Goal: Information Seeking & Learning: Understand process/instructions

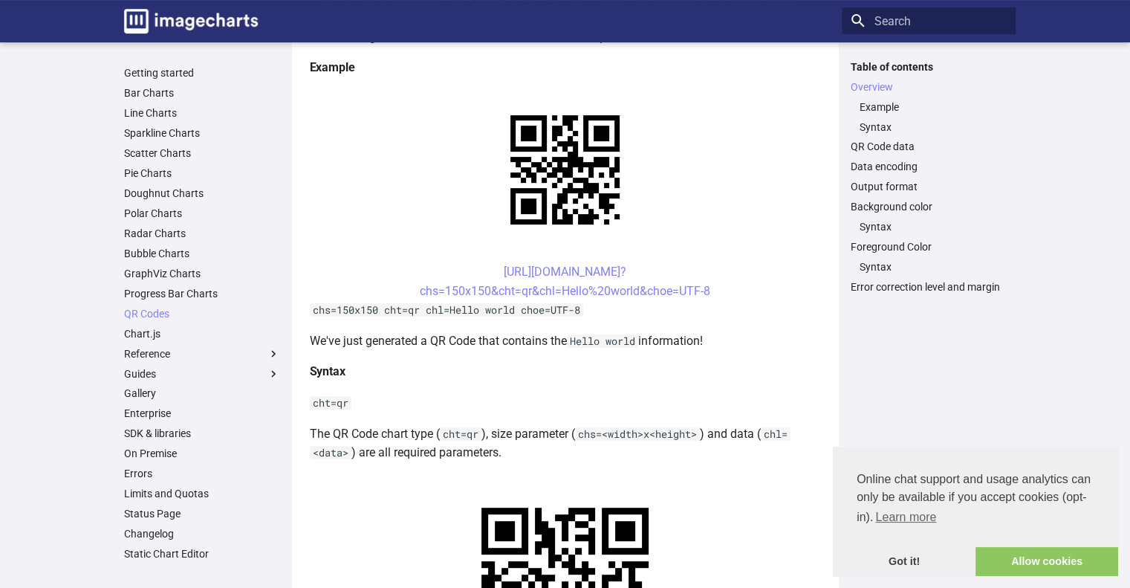
scroll to position [372, 0]
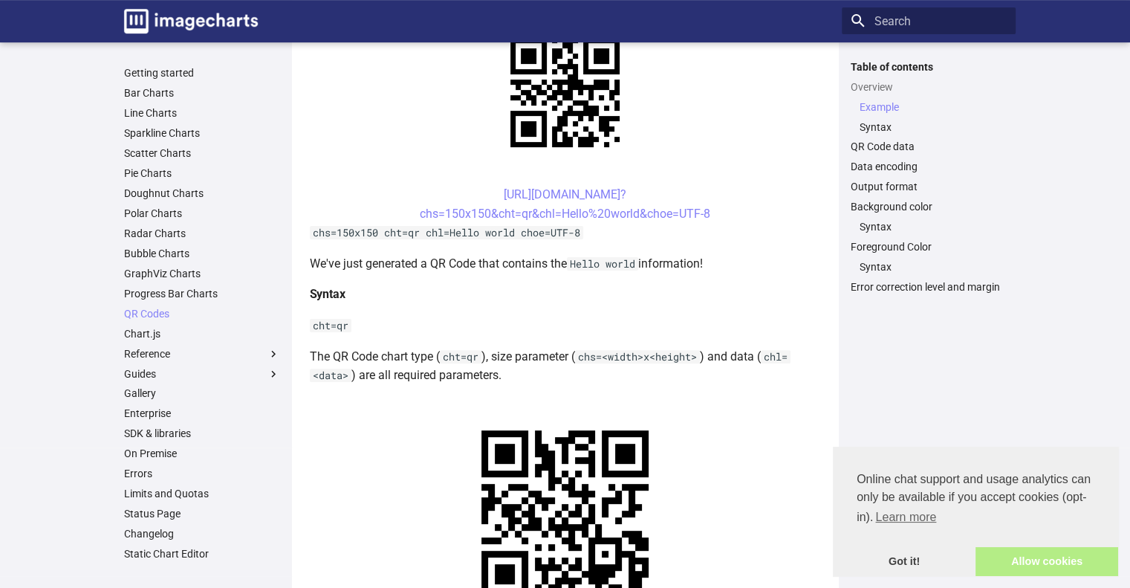
click at [1055, 569] on link "Allow cookies" at bounding box center [1047, 562] width 143 height 30
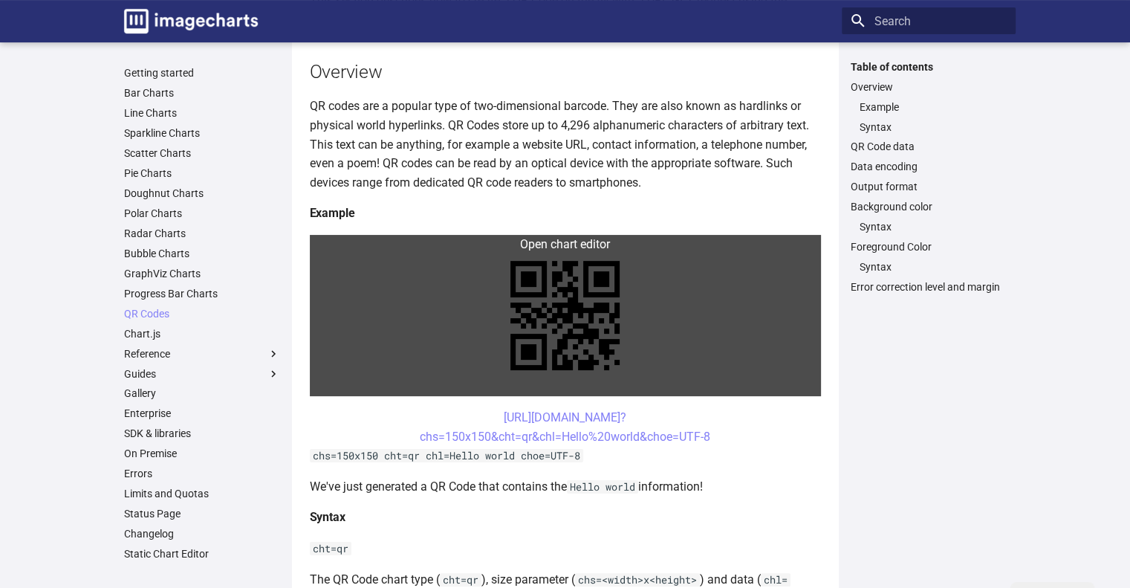
scroll to position [0, 0]
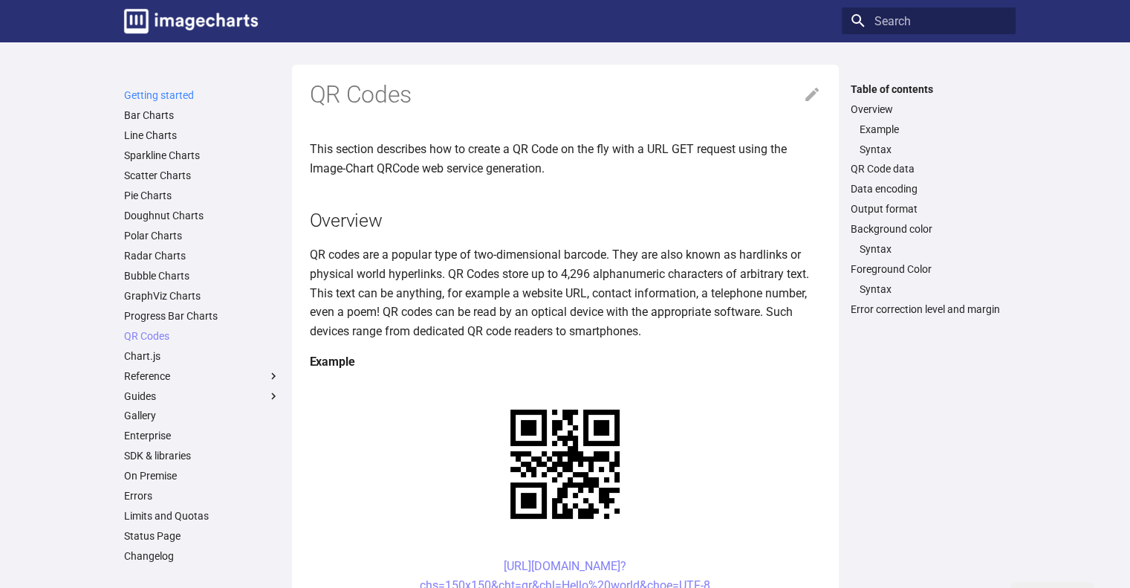
click at [189, 97] on link "Getting started" at bounding box center [202, 94] width 156 height 13
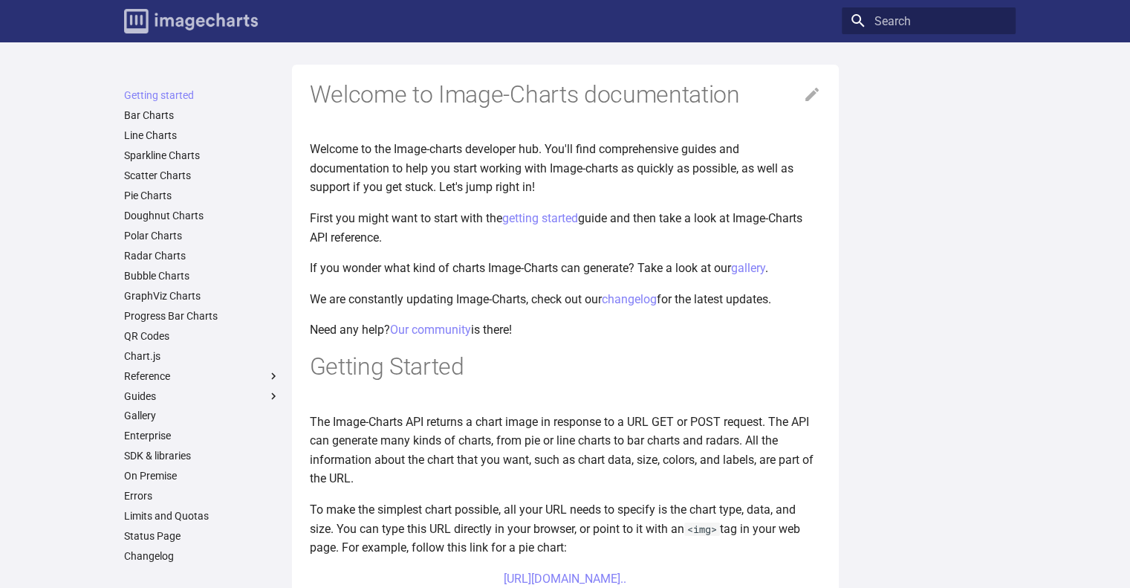
click at [176, 20] on img "Image-Charts documentation" at bounding box center [191, 21] width 134 height 25
click at [187, 7] on link "Image-Charts documentation" at bounding box center [191, 21] width 146 height 36
click at [158, 96] on link "Getting started" at bounding box center [202, 94] width 156 height 13
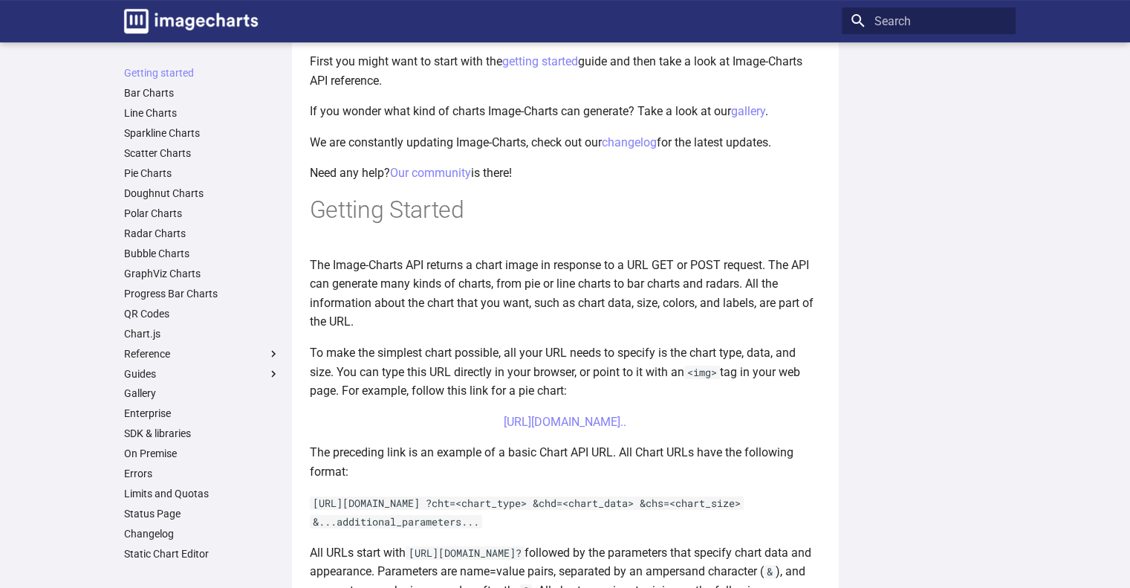
scroll to position [223, 0]
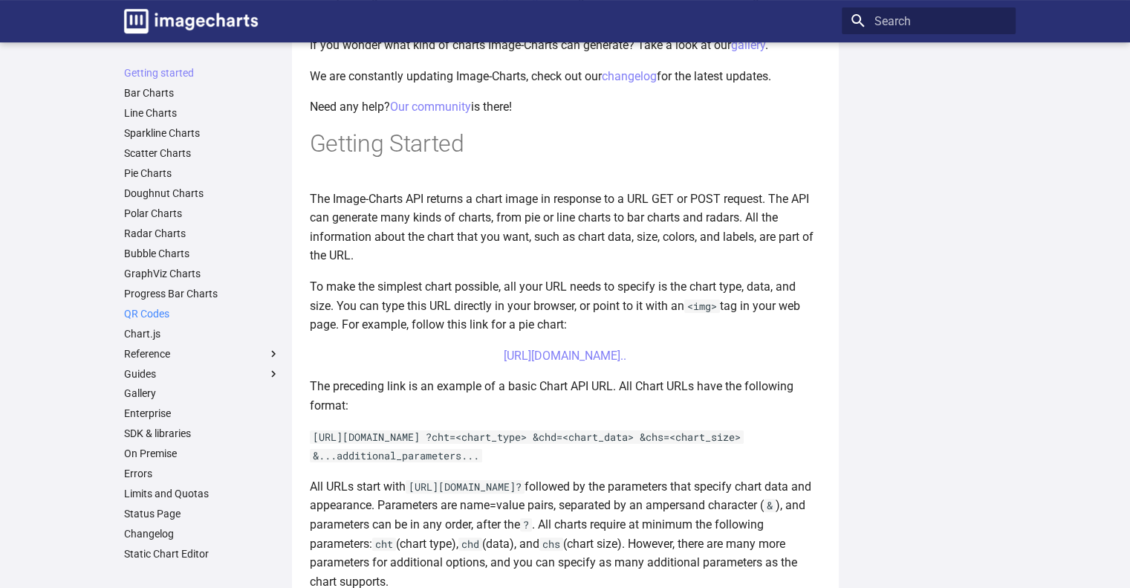
click at [143, 314] on link "QR Codes" at bounding box center [202, 313] width 156 height 13
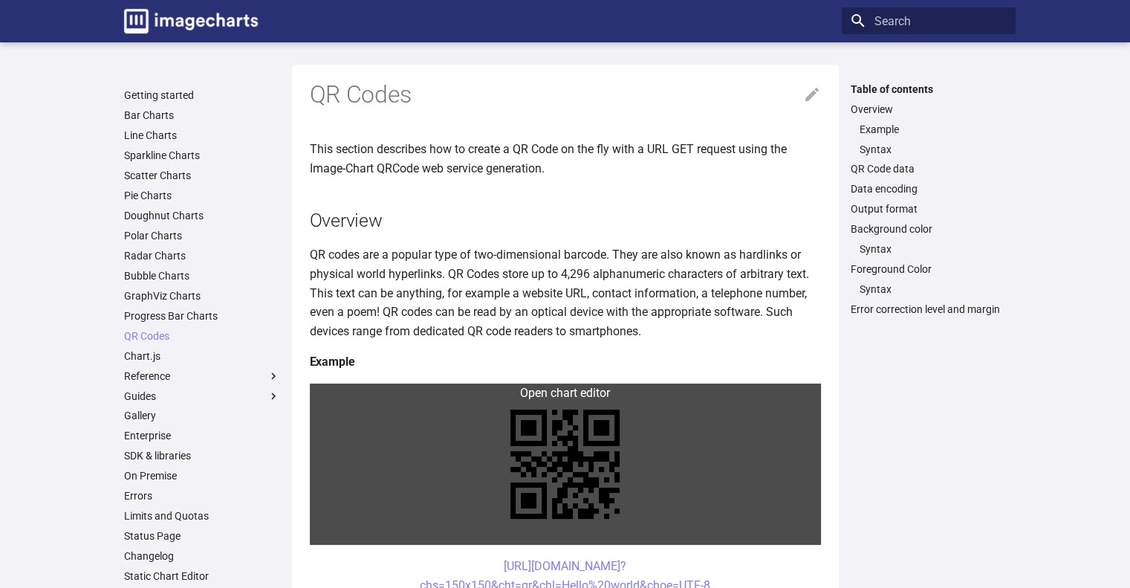
scroll to position [149, 0]
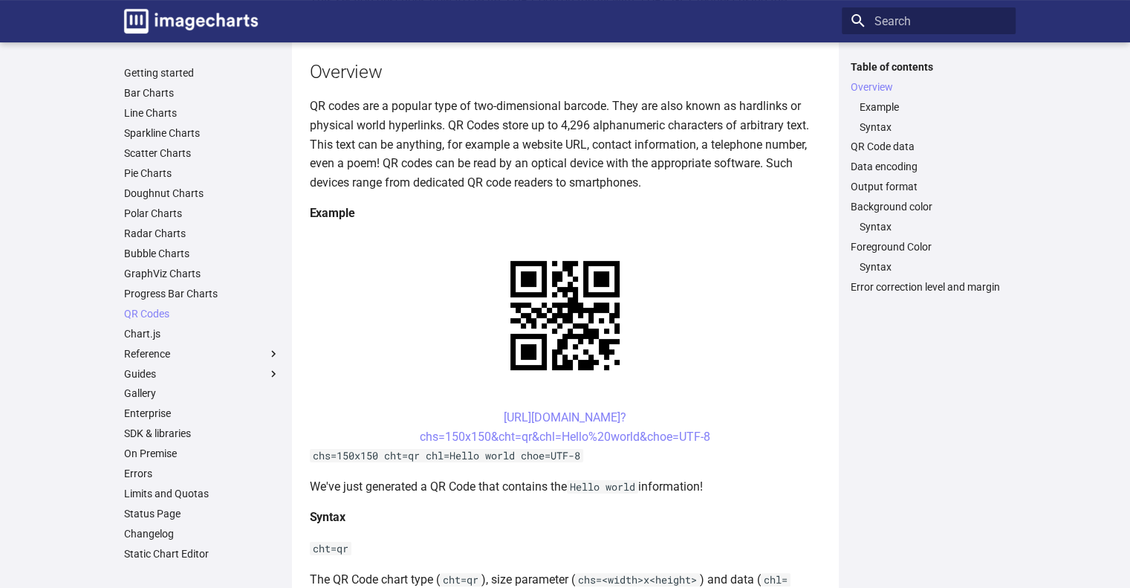
drag, startPoint x: 476, startPoint y: 418, endPoint x: 726, endPoint y: 444, distance: 251.9
click at [726, 444] on center "https://image-charts.com/chart? chs=150x150&cht=qr&chl=Hello%20world&choe=UTF-8" at bounding box center [565, 427] width 511 height 38
copy link "https://image-charts.com/chart? chs=150x150&cht=qr&chl=Hello%20world&choe=UTF-8"
drag, startPoint x: 434, startPoint y: 396, endPoint x: 440, endPoint y: 407, distance: 12.6
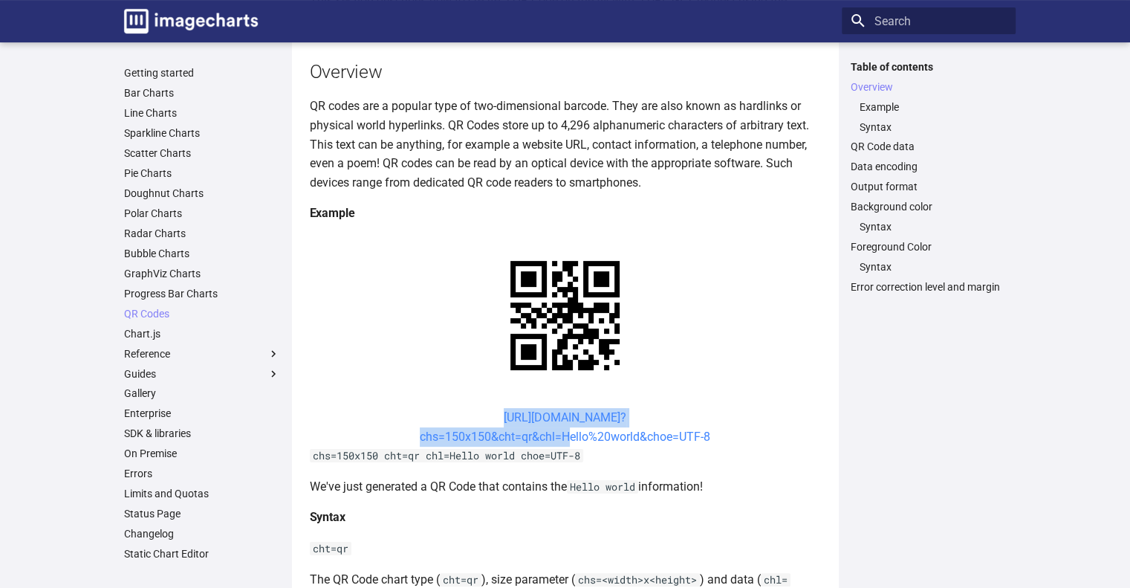
drag, startPoint x: 471, startPoint y: 416, endPoint x: 560, endPoint y: 439, distance: 92.1
click at [560, 439] on center "https://image-charts.com/chart? chs=150x150&cht=qr&chl=Hello%20world&choe=UTF-8" at bounding box center [565, 427] width 511 height 38
copy link "https://image-charts.com/chart? chs=150x150&cht=qr&chl="
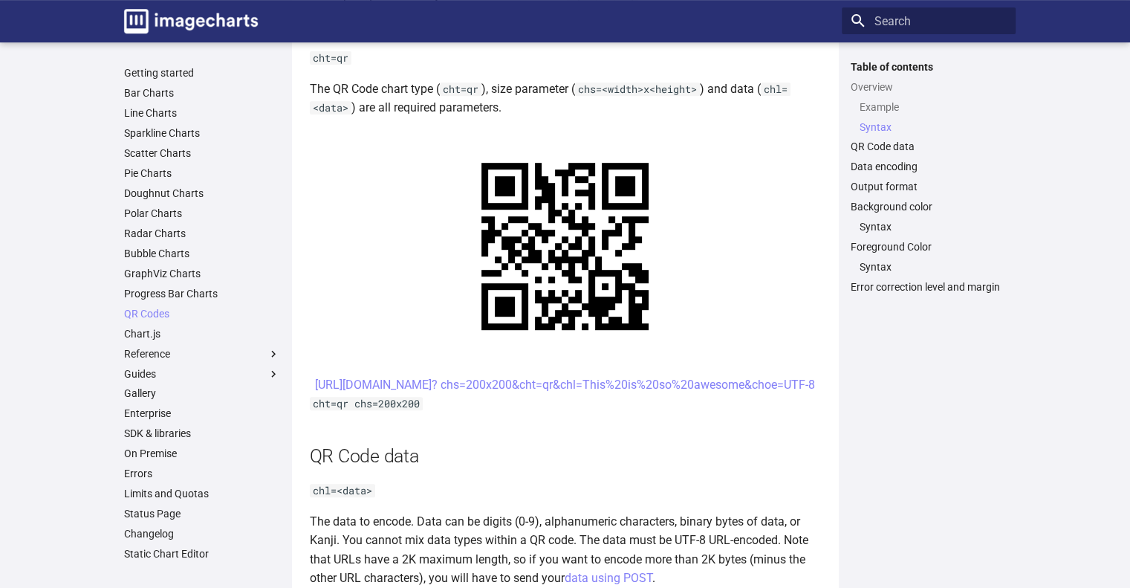
scroll to position [743, 0]
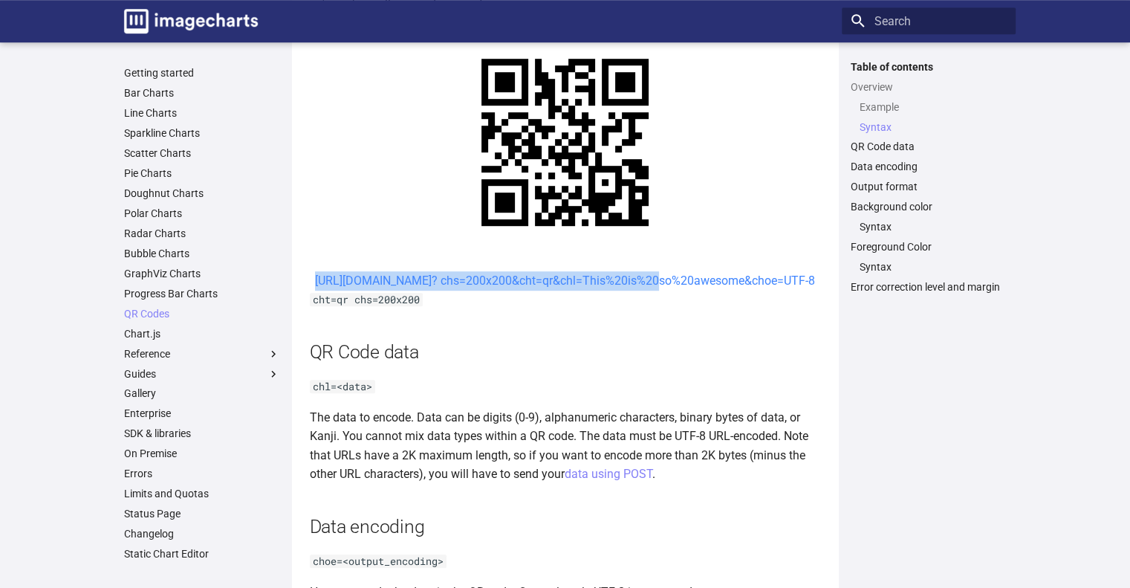
drag, startPoint x: 467, startPoint y: 282, endPoint x: 522, endPoint y: 299, distance: 57.6
click at [522, 291] on center "[URL][DOMAIN_NAME]? chs=200x200&cht=qr&chl=This%20is%20so%20awesome&choe=UTF-8" at bounding box center [565, 280] width 511 height 19
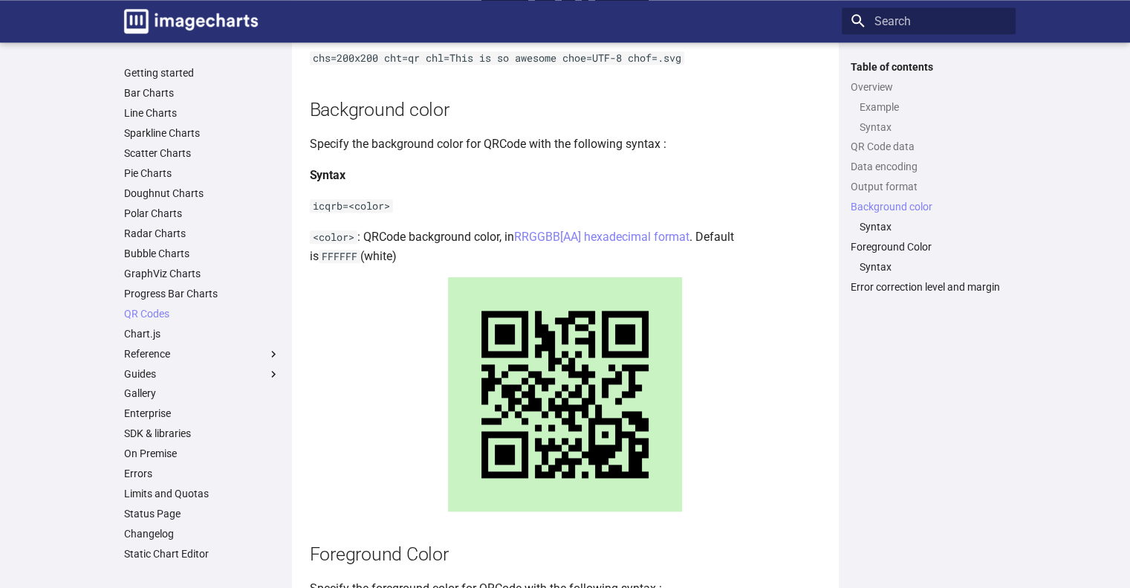
scroll to position [2081, 0]
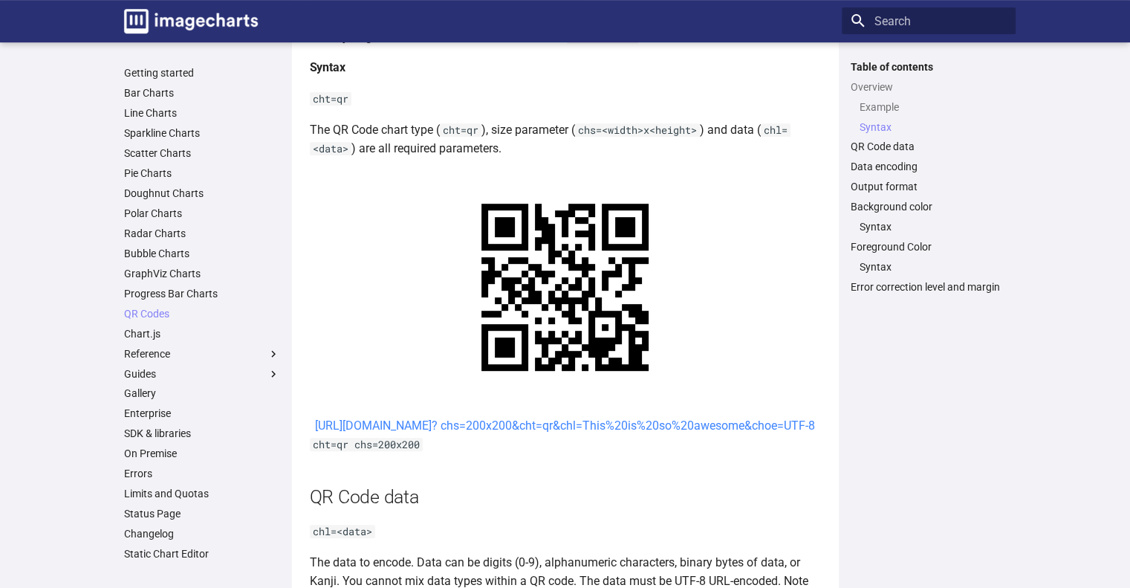
scroll to position [672, 0]
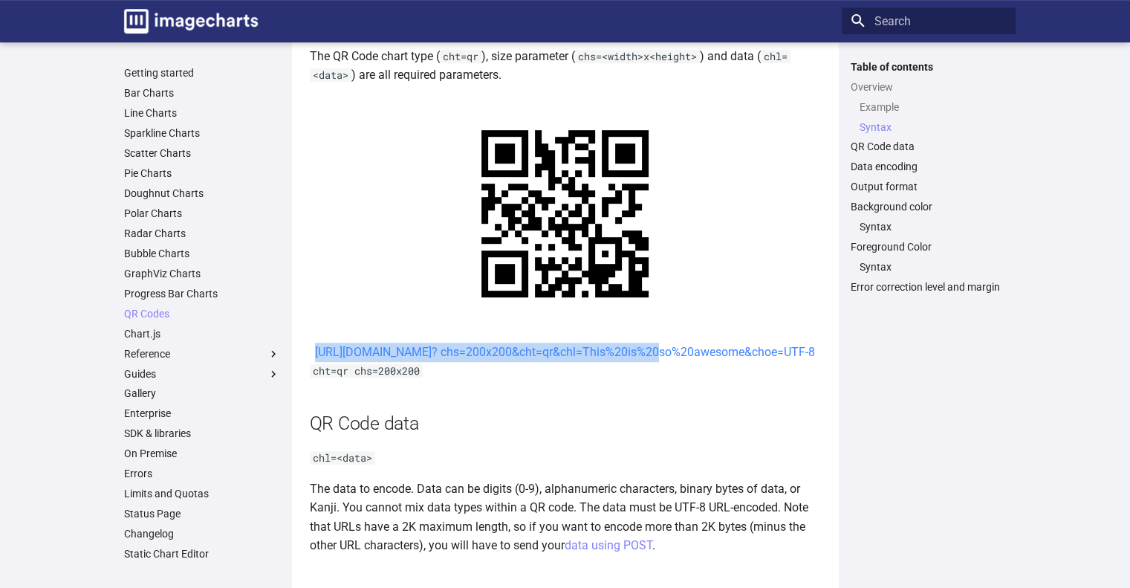
drag, startPoint x: 477, startPoint y: 350, endPoint x: 517, endPoint y: 375, distance: 47.0
click at [517, 362] on center "[URL][DOMAIN_NAME]? chs=200x200&cht=qr&chl=This%20is%20so%20awesome&choe=UTF-8" at bounding box center [565, 352] width 511 height 19
copy link "https://image-charts.com/chart? chs=200x200&cht=qr&chl="
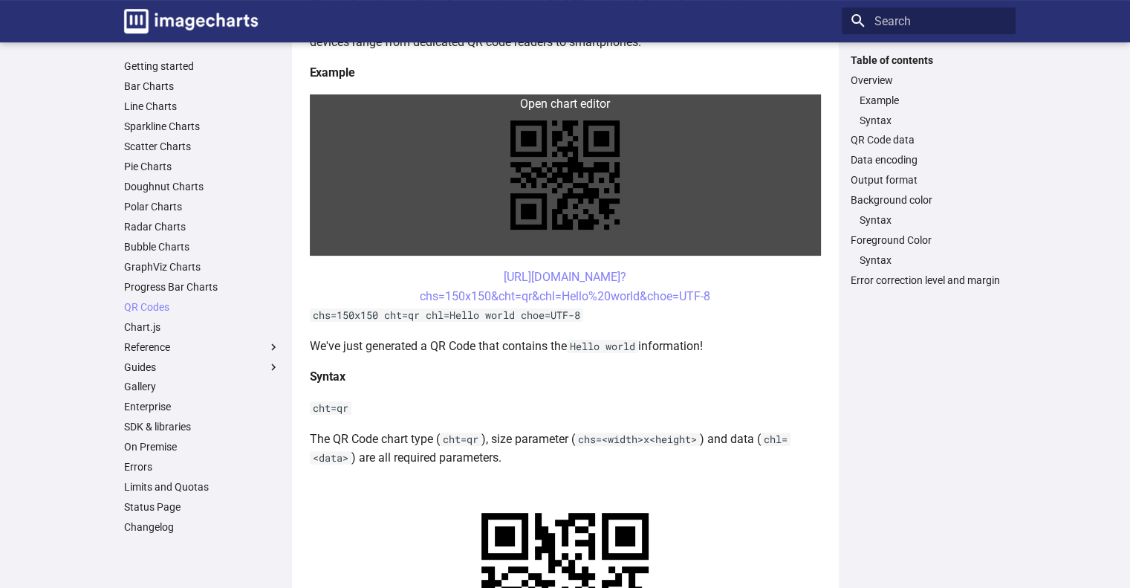
scroll to position [372, 0]
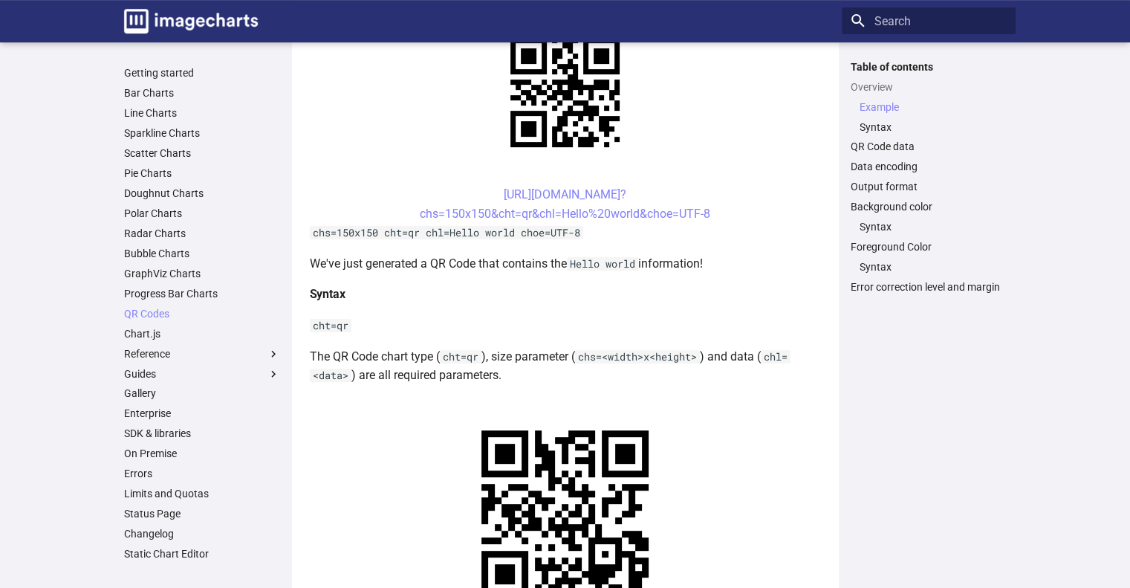
drag, startPoint x: 468, startPoint y: 193, endPoint x: 722, endPoint y: 204, distance: 253.7
click at [722, 204] on center "https://image-charts.com/chart? chs=150x150&cht=qr&chl=Hello%20world&choe=UTF-8" at bounding box center [565, 204] width 511 height 38
copy link "https://image-charts.com/chart? chs=150x150&cht=qr&chl=Hello%20world&choe=UTF-8"
click at [523, 216] on link "https://image-charts.com/chart? chs=150x150&cht=qr&chl=Hello%20world&choe=UTF-8" at bounding box center [565, 203] width 291 height 33
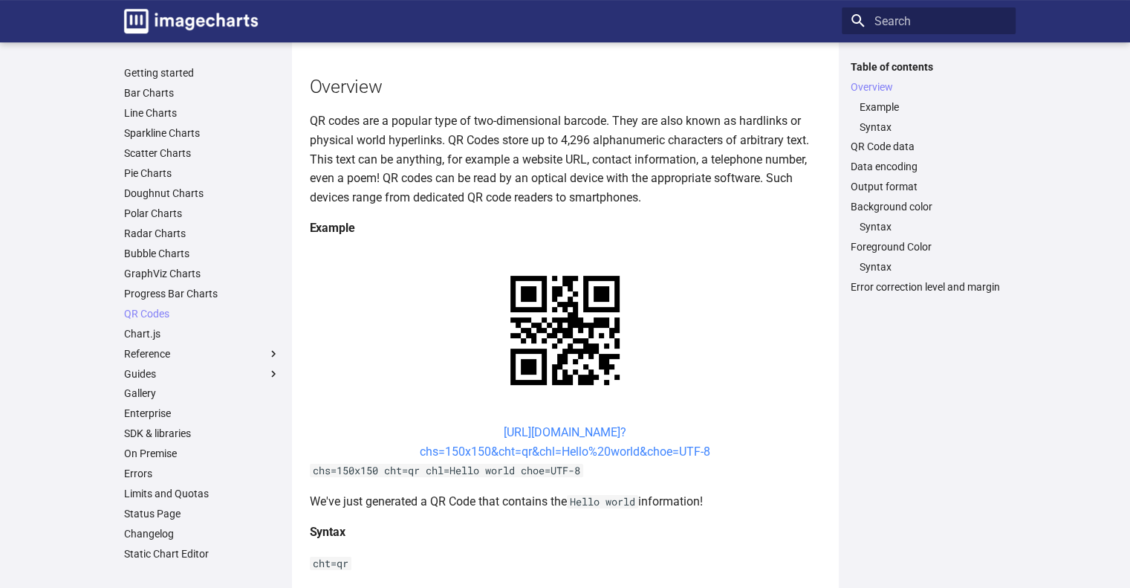
scroll to position [223, 0]
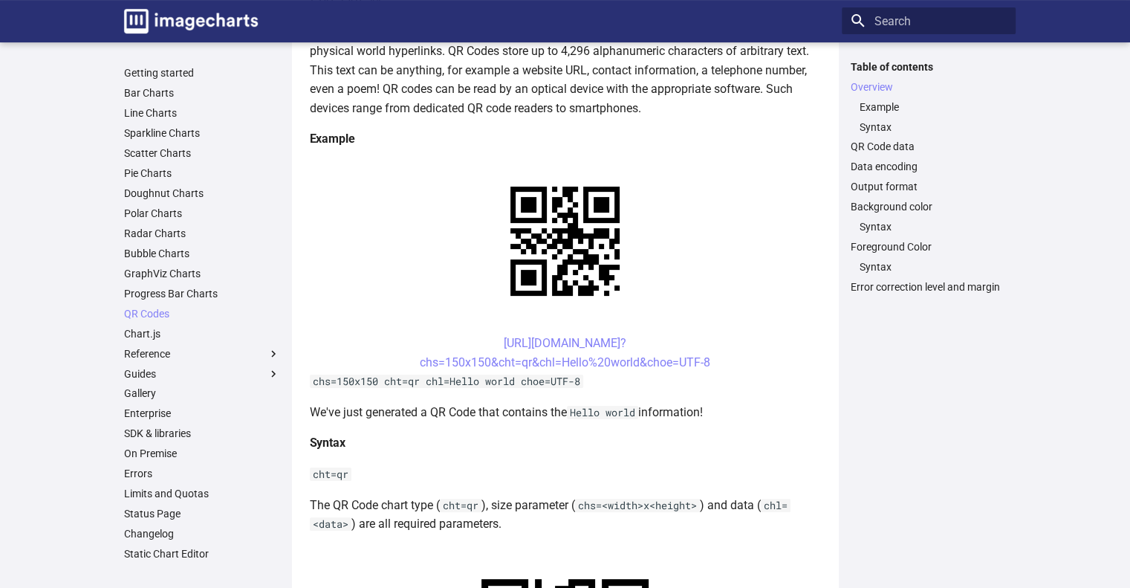
click at [847, 351] on div "Table of contents Overview Example Syntax QR Code data Data encoding Output for…" at bounding box center [929, 315] width 174 height 510
drag, startPoint x: 472, startPoint y: 343, endPoint x: 562, endPoint y: 359, distance: 91.4
click at [562, 359] on center "https://image-charts.com/chart? chs=150x150&cht=qr&chl=Hello%20world&choe=UTF-8" at bounding box center [565, 353] width 511 height 38
copy link "https://image-charts.com/chart? chs=150x150&cht=qr&chl="
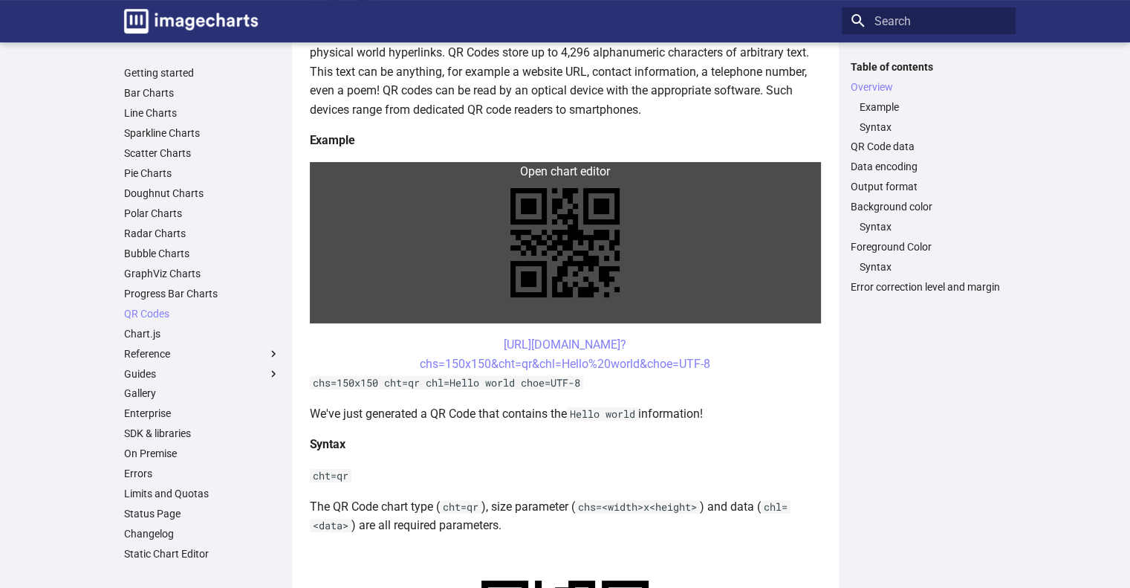
scroll to position [149, 0]
